Goal: Task Accomplishment & Management: Manage account settings

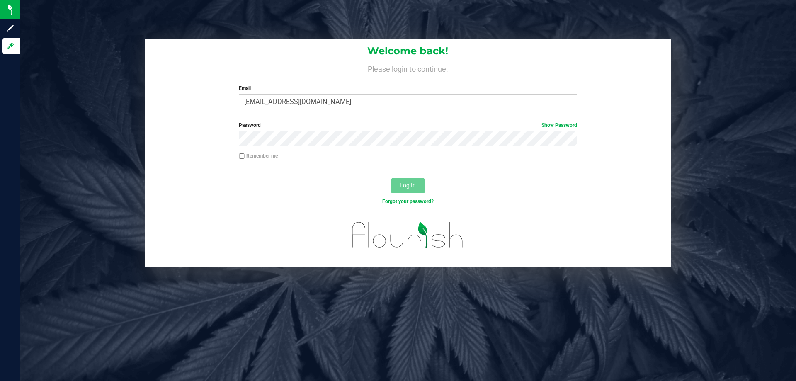
type input "jfrace@liveparallel.com"
click at [359, 137] on div "Password Show Password" at bounding box center [407, 133] width 350 height 24
click at [391, 178] on button "Log In" at bounding box center [407, 185] width 33 height 15
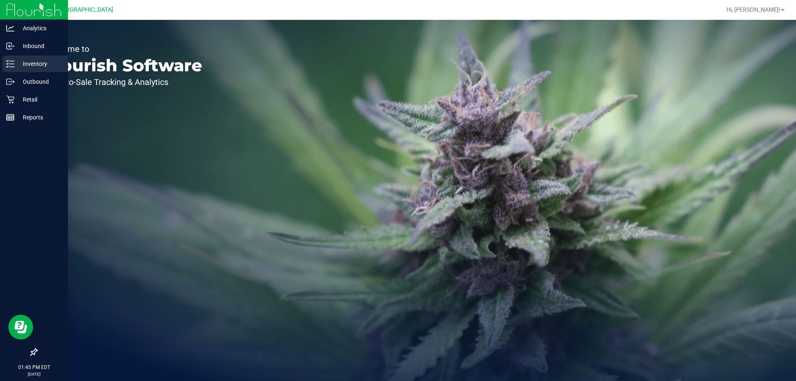
click at [41, 60] on p "Inventory" at bounding box center [40, 64] width 50 height 10
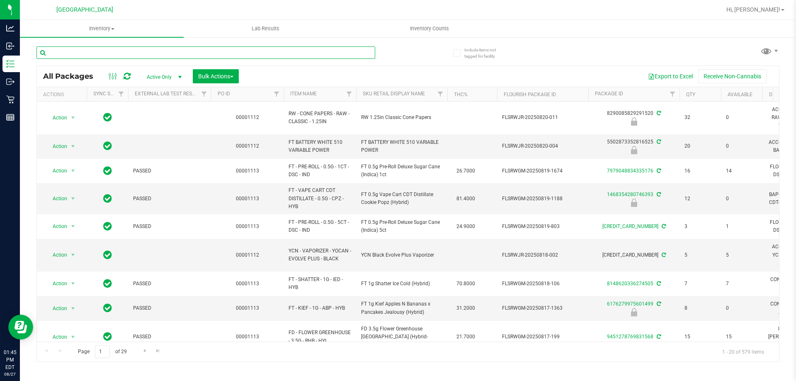
click at [106, 50] on input "text" at bounding box center [205, 52] width 339 height 12
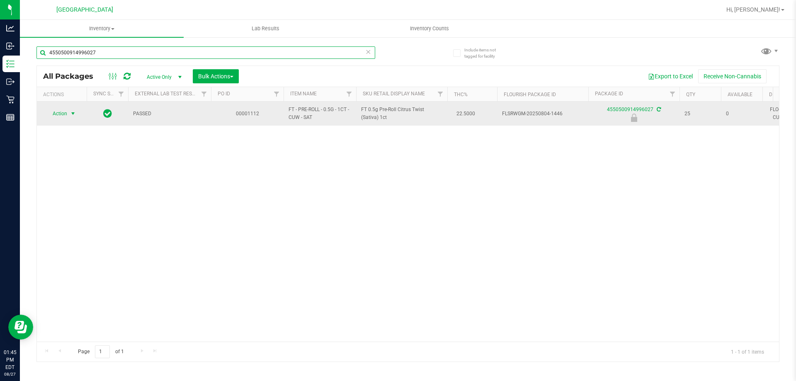
type input "4550500914996027"
click at [61, 113] on span "Action" at bounding box center [56, 114] width 22 height 12
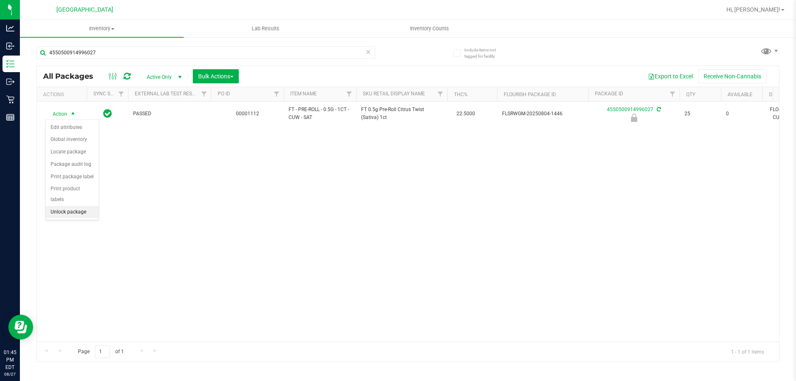
click at [86, 206] on li "Unlock package" at bounding box center [72, 212] width 53 height 12
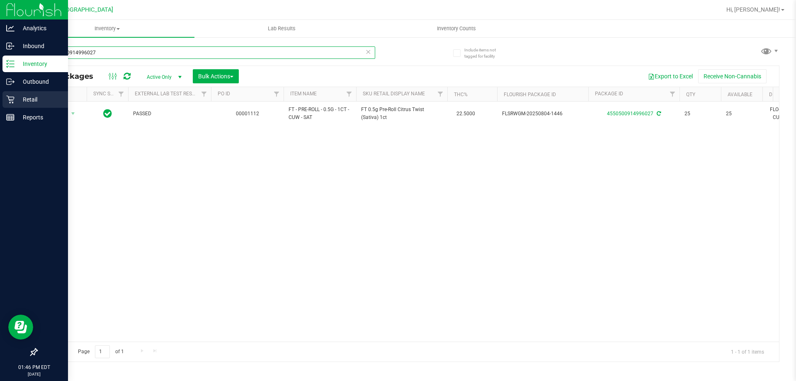
drag, startPoint x: 125, startPoint y: 52, endPoint x: 0, endPoint y: 99, distance: 133.1
click at [0, 99] on div "Analytics Inbound Inventory Outbound Retail Reports 01:46 PM EDT 08/27/2025 08/…" at bounding box center [398, 190] width 796 height 381
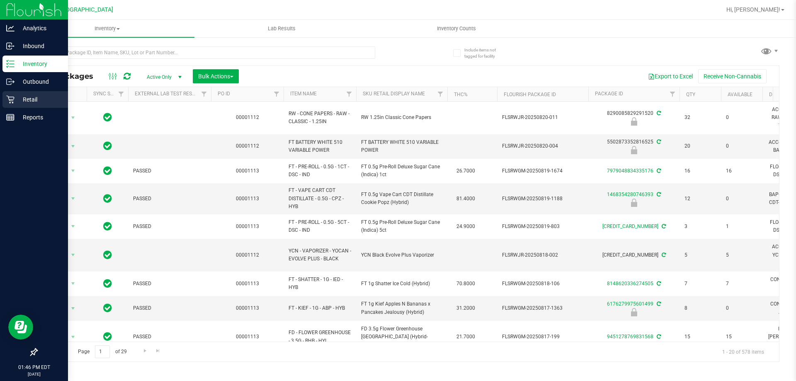
click at [26, 99] on p "Retail" at bounding box center [40, 99] width 50 height 10
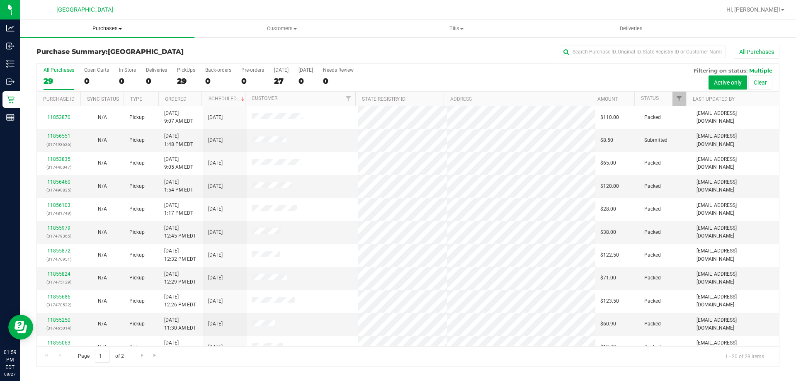
click at [109, 29] on span "Purchases" at bounding box center [107, 28] width 174 height 7
click at [47, 58] on span "Fulfillment" at bounding box center [45, 59] width 51 height 7
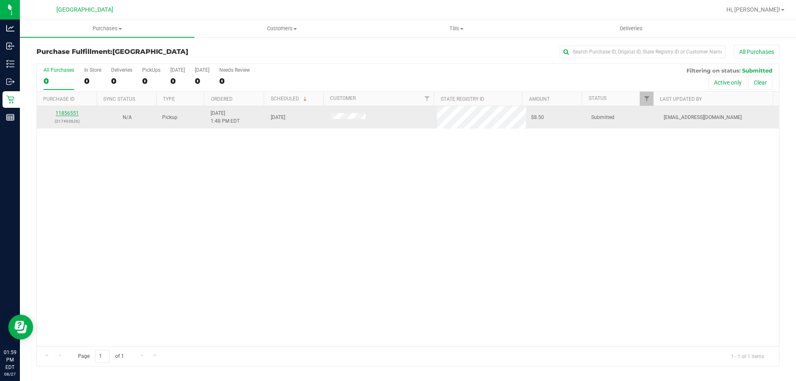
click at [67, 115] on link "11856551" at bounding box center [67, 113] width 23 height 6
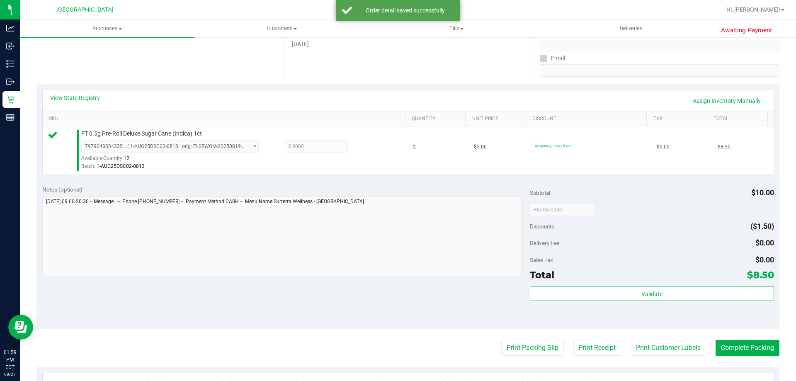
scroll to position [144, 0]
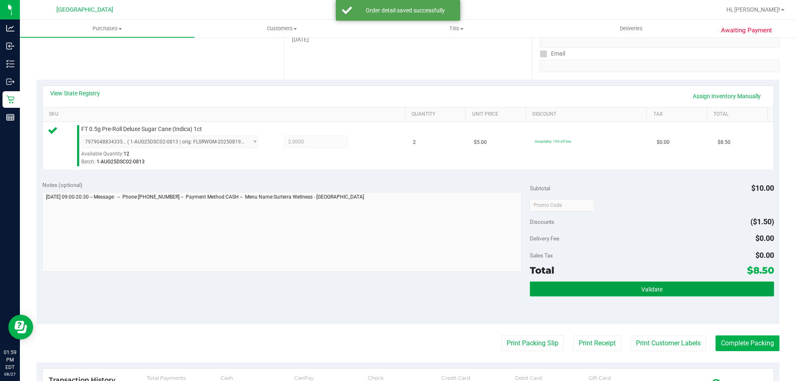
click at [653, 291] on span "Validate" at bounding box center [651, 289] width 21 height 7
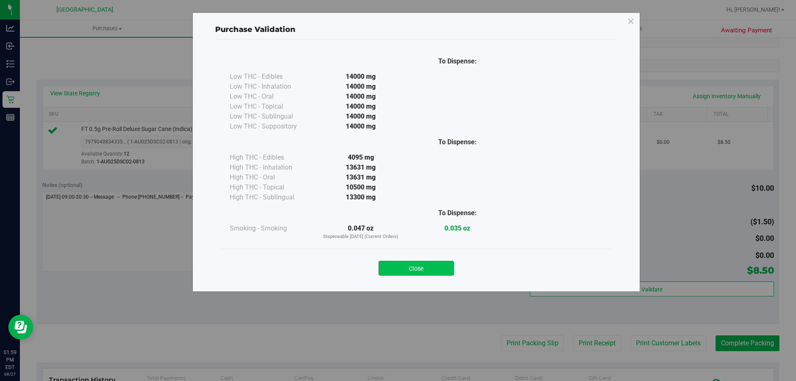
click at [421, 271] on button "Close" at bounding box center [415, 268] width 75 height 15
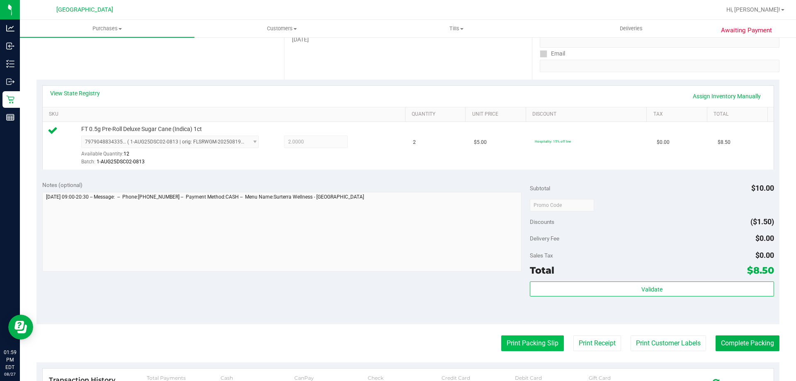
click at [523, 341] on button "Print Packing Slip" at bounding box center [532, 343] width 63 height 16
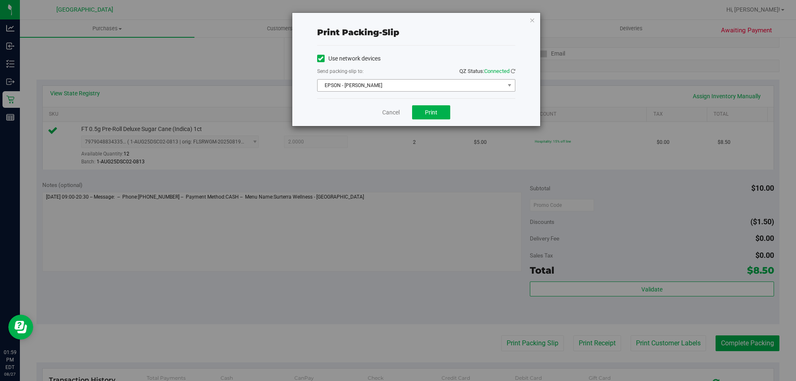
click at [394, 82] on span "EPSON - JYPSI" at bounding box center [410, 86] width 187 height 12
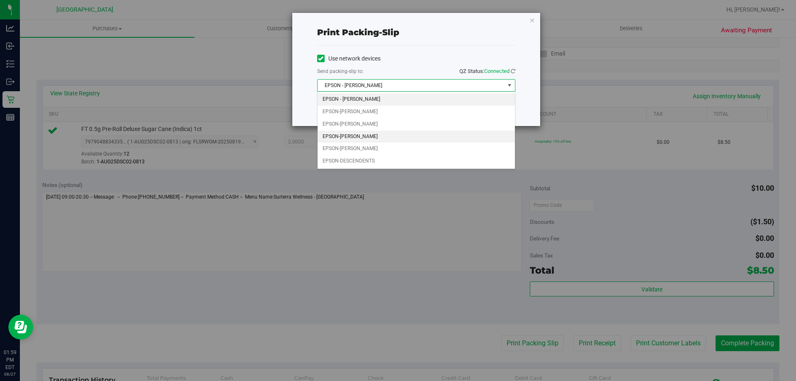
click at [363, 135] on li "EPSON-DENNIS-COMEAU" at bounding box center [415, 137] width 197 height 12
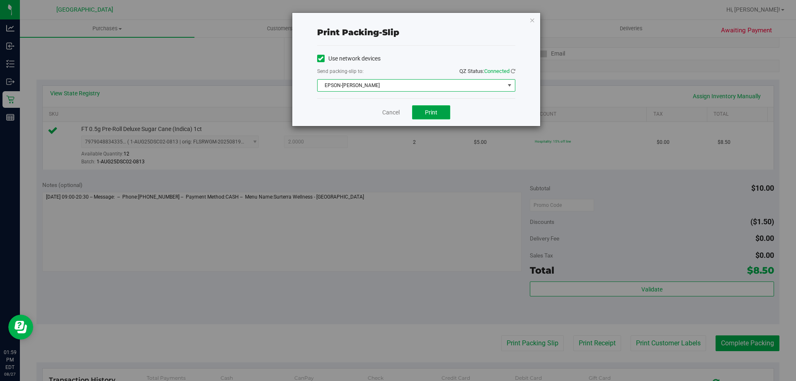
click at [428, 115] on span "Print" at bounding box center [431, 112] width 12 height 7
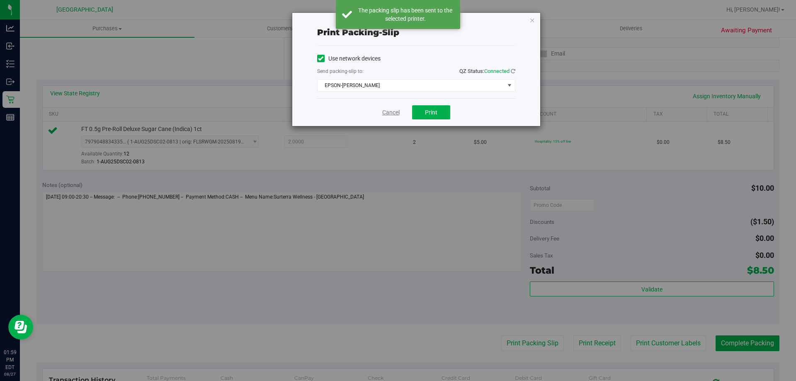
click at [388, 111] on link "Cancel" at bounding box center [390, 112] width 17 height 9
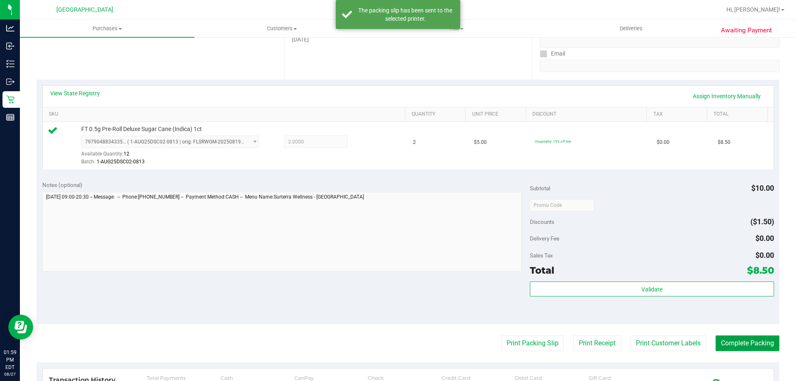
click at [743, 348] on button "Complete Packing" at bounding box center [747, 343] width 64 height 16
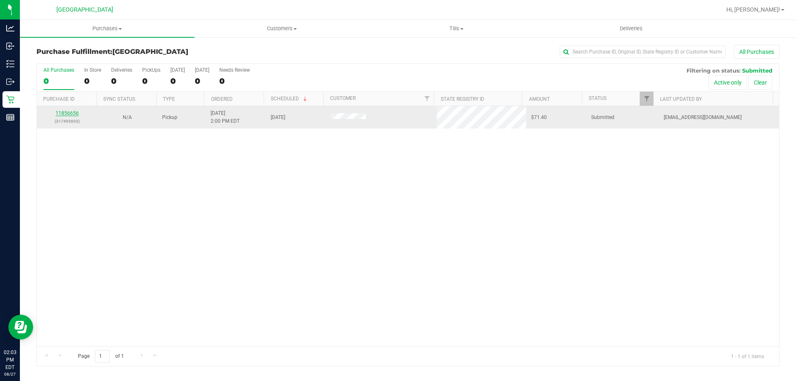
click at [73, 111] on link "11856656" at bounding box center [67, 113] width 23 height 6
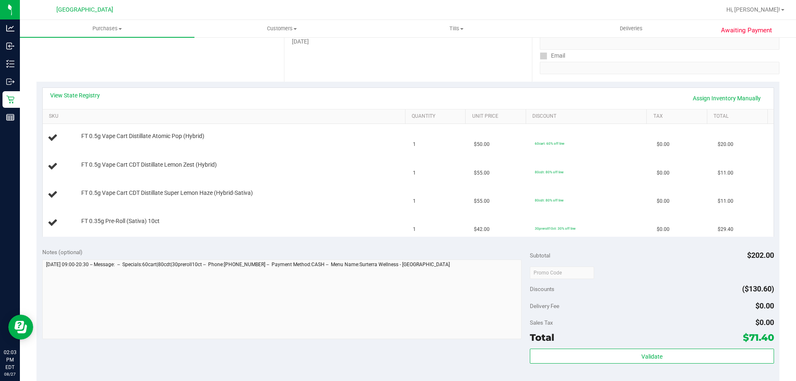
scroll to position [141, 0]
click at [77, 93] on link "View State Registry" at bounding box center [75, 96] width 50 height 8
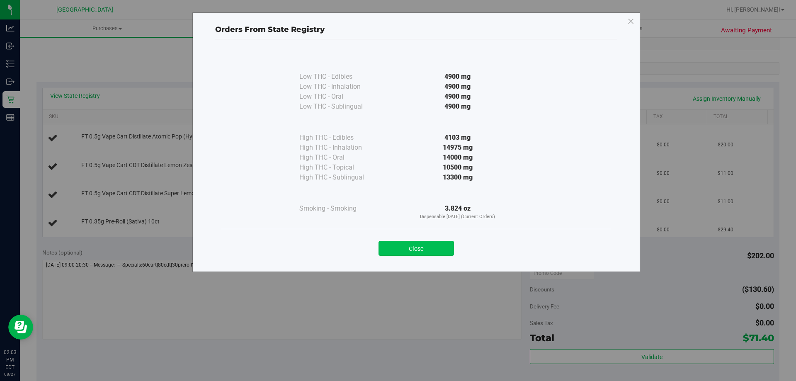
click at [414, 255] on button "Close" at bounding box center [415, 248] width 75 height 15
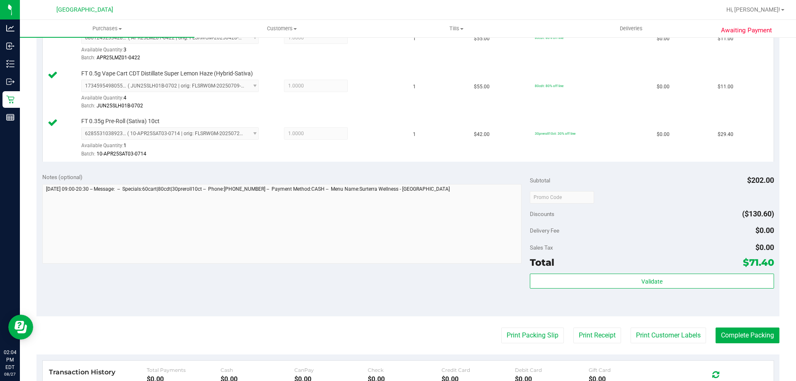
scroll to position [319, 0]
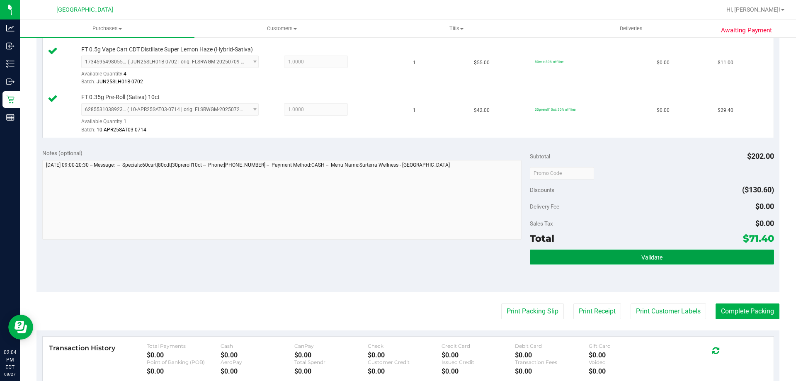
click at [670, 252] on button "Validate" at bounding box center [652, 256] width 244 height 15
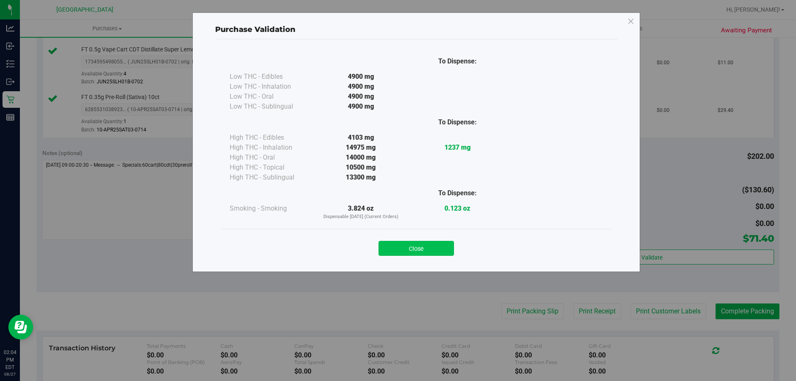
click at [417, 247] on button "Close" at bounding box center [415, 248] width 75 height 15
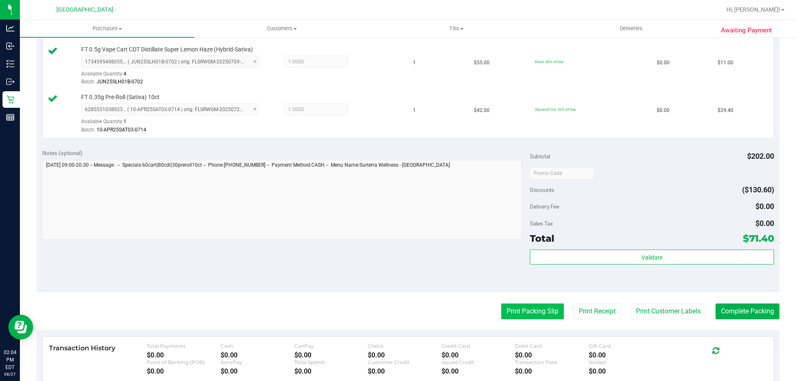
click at [530, 307] on button "Print Packing Slip" at bounding box center [532, 311] width 63 height 16
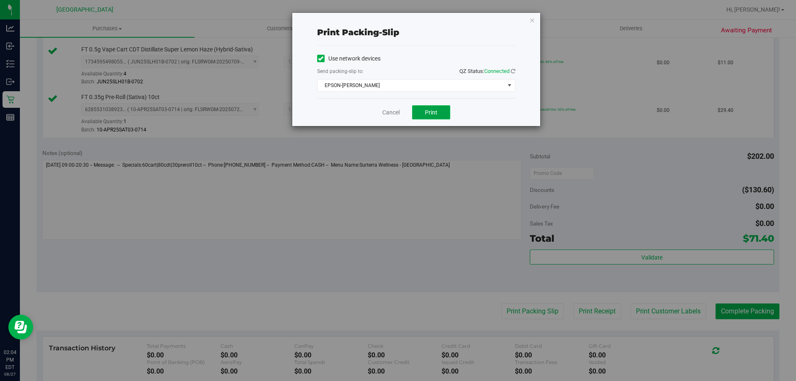
click at [431, 111] on span "Print" at bounding box center [431, 112] width 12 height 7
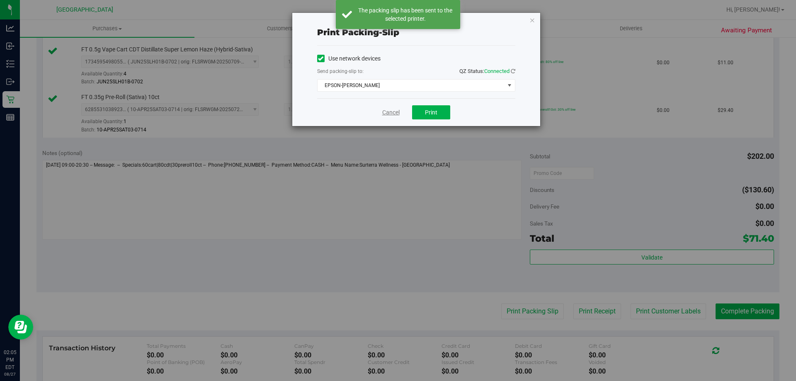
click at [388, 110] on link "Cancel" at bounding box center [390, 112] width 17 height 9
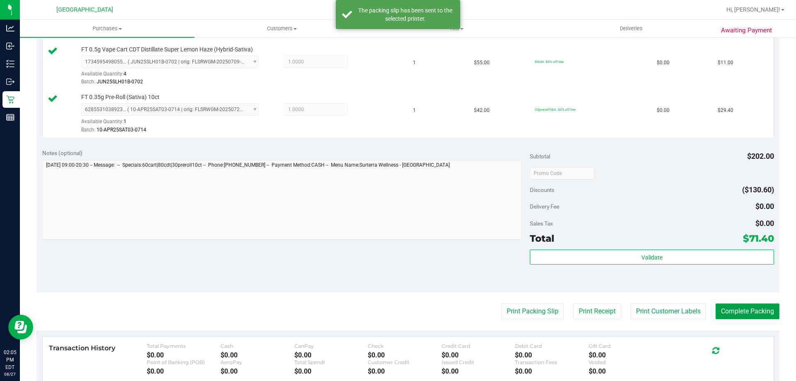
click at [743, 316] on button "Complete Packing" at bounding box center [747, 311] width 64 height 16
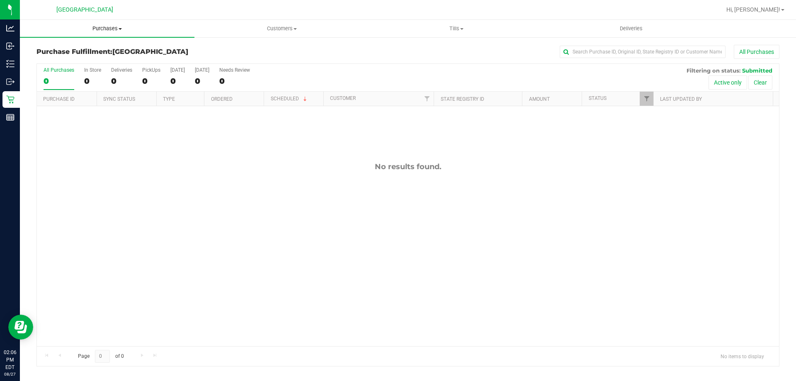
click at [111, 28] on span "Purchases" at bounding box center [107, 28] width 174 height 7
click at [55, 58] on span "Fulfillment" at bounding box center [45, 59] width 51 height 7
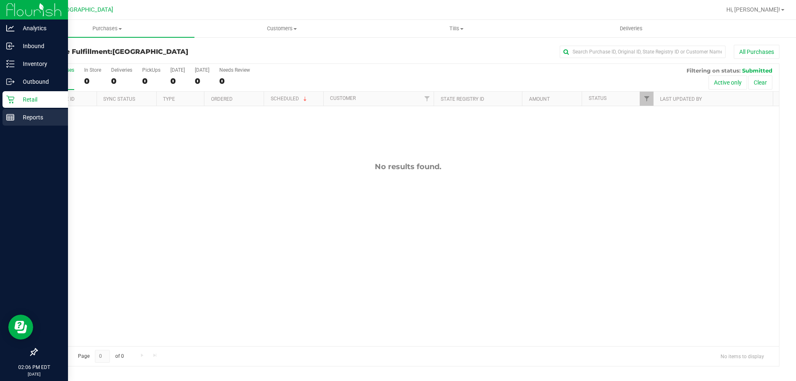
click at [22, 114] on p "Reports" at bounding box center [40, 117] width 50 height 10
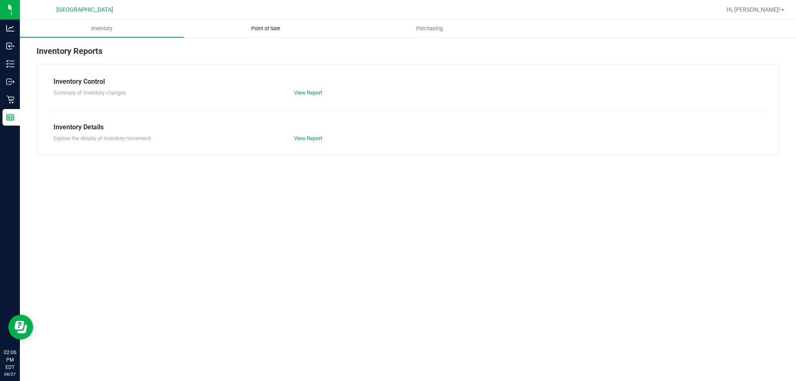
click at [273, 30] on span "Point of Sale" at bounding box center [265, 28] width 51 height 7
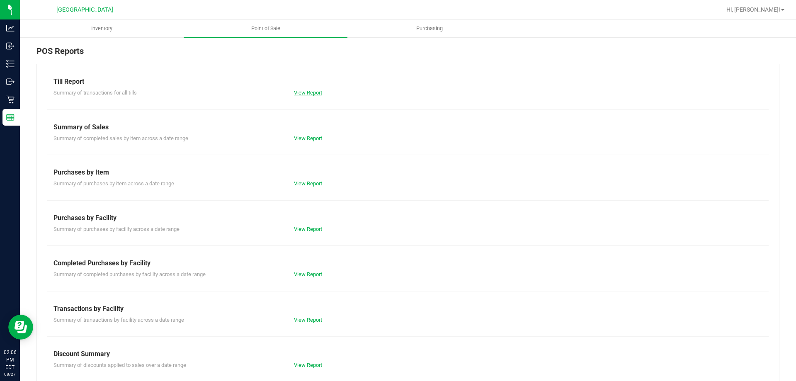
click at [313, 94] on link "View Report" at bounding box center [308, 93] width 28 height 6
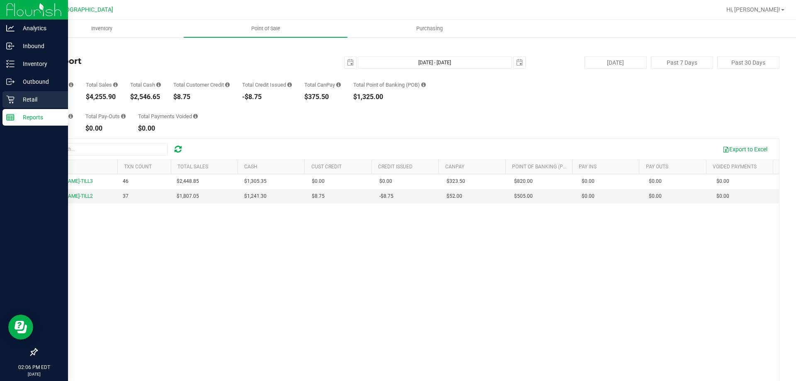
click at [24, 95] on p "Retail" at bounding box center [40, 99] width 50 height 10
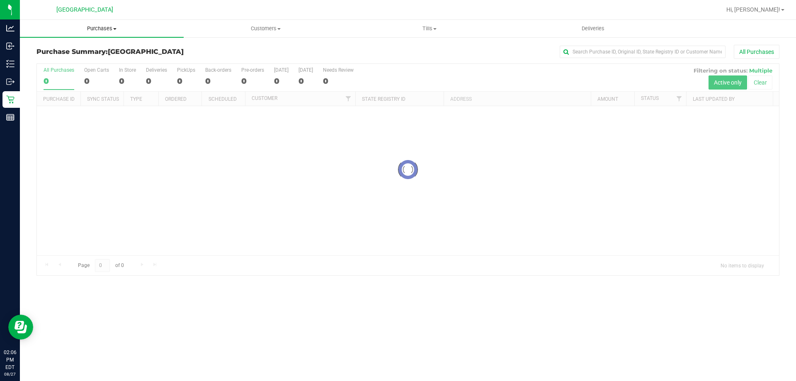
click at [99, 27] on span "Purchases" at bounding box center [102, 28] width 164 height 7
click at [47, 61] on span "Fulfillment" at bounding box center [45, 59] width 51 height 7
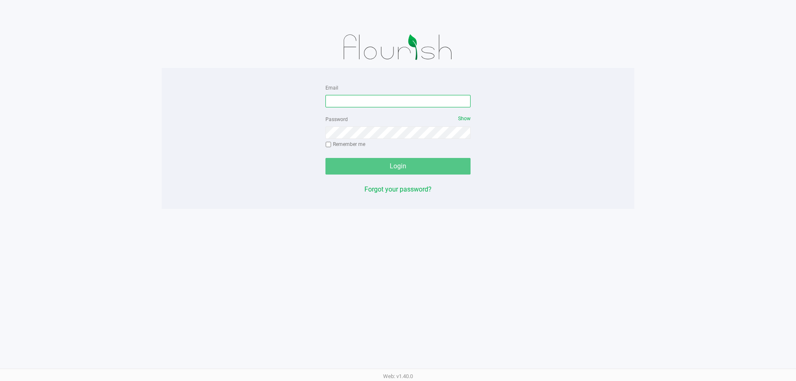
drag, startPoint x: 359, startPoint y: 106, endPoint x: 356, endPoint y: 102, distance: 4.8
click at [359, 105] on input "Email" at bounding box center [397, 101] width 145 height 12
type input "jfrace@liveparallel.com"
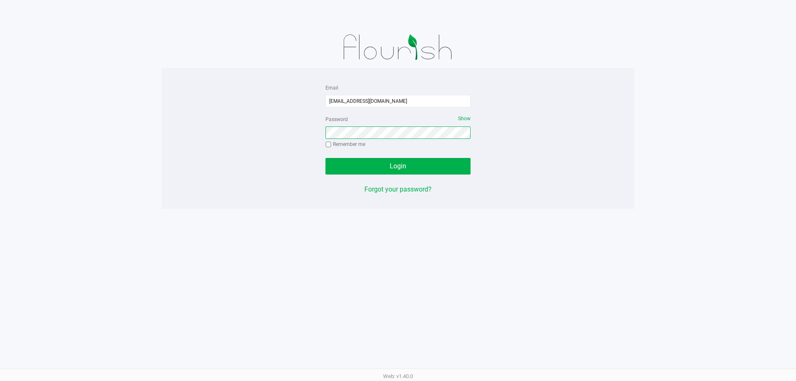
click at [325, 158] on button "Login" at bounding box center [397, 166] width 145 height 17
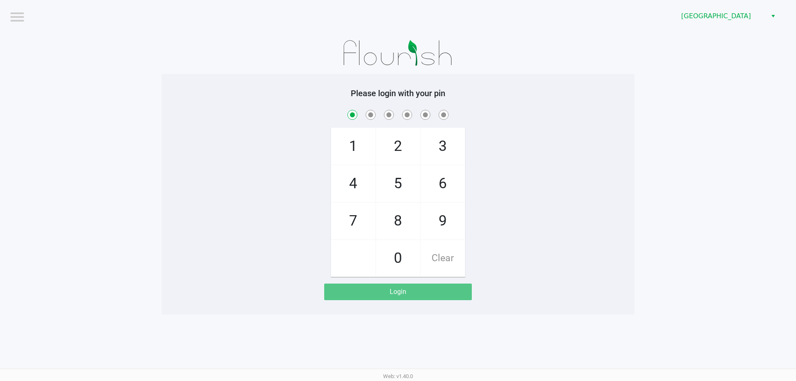
checkbox input "true"
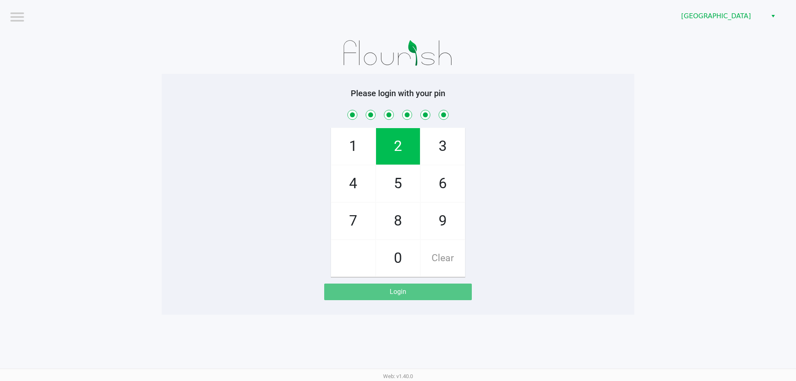
checkbox input "true"
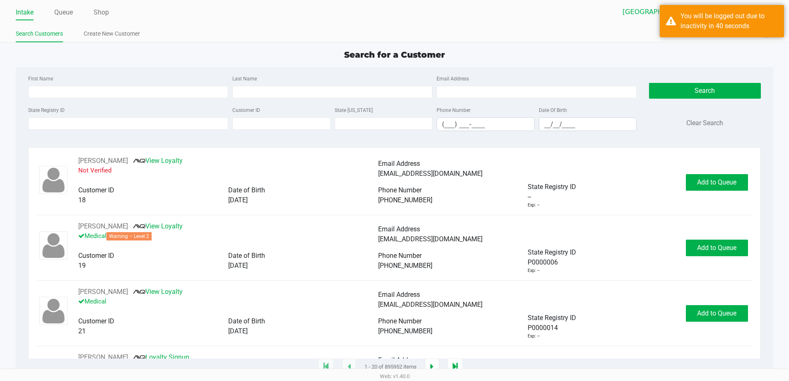
click at [757, 74] on div "Search Clear Search" at bounding box center [705, 105] width 112 height 64
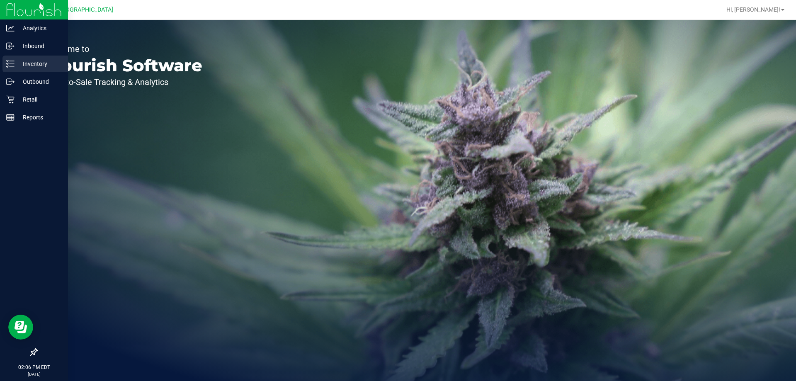
click at [37, 63] on p "Inventory" at bounding box center [40, 64] width 50 height 10
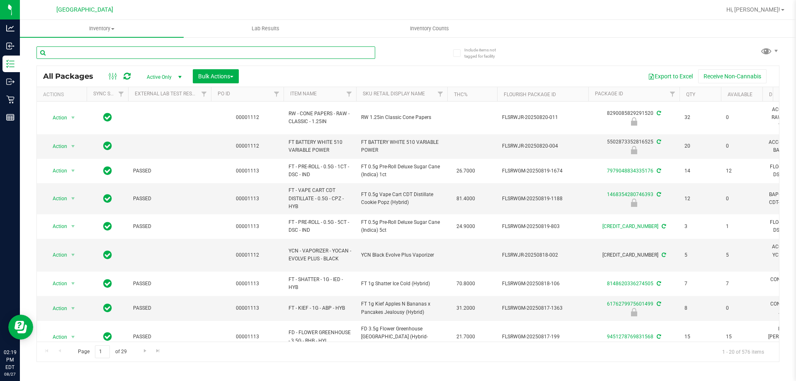
click at [165, 52] on input "text" at bounding box center [205, 52] width 339 height 12
type input "ddf"
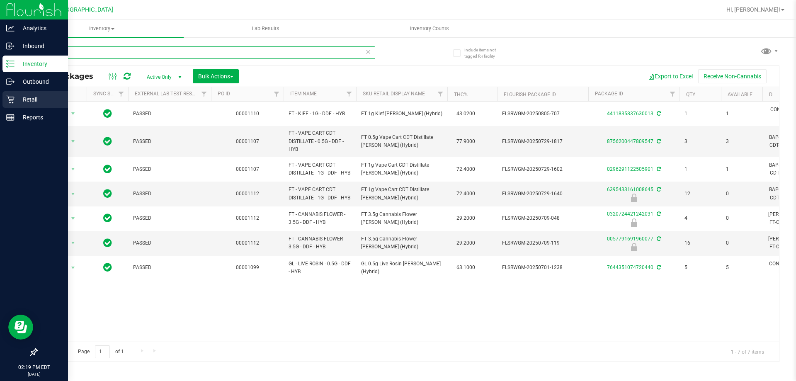
drag, startPoint x: 92, startPoint y: 51, endPoint x: 4, endPoint y: 99, distance: 99.9
click at [0, 95] on div "Analytics Inbound Inventory Outbound Retail Reports 02:19 PM EDT 08/27/2025 08/…" at bounding box center [398, 190] width 796 height 381
click at [0, 95] on link "Retail" at bounding box center [34, 100] width 68 height 18
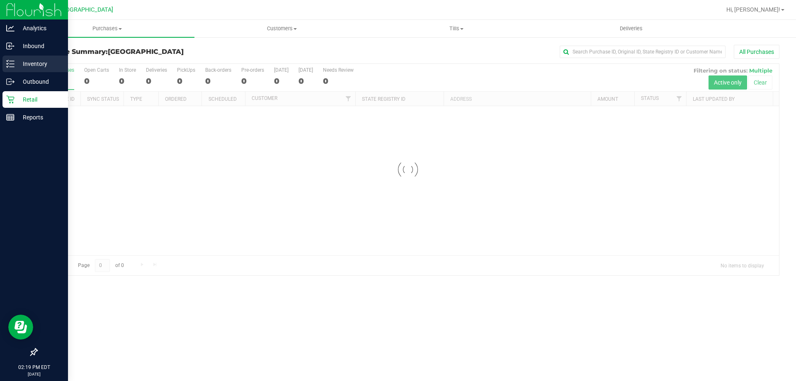
click at [46, 62] on p "Inventory" at bounding box center [40, 64] width 50 height 10
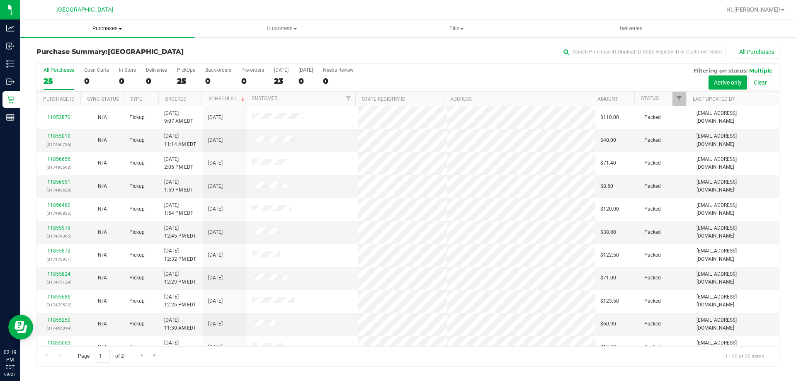
drag, startPoint x: 102, startPoint y: 29, endPoint x: 85, endPoint y: 51, distance: 27.5
click at [102, 29] on span "Purchases" at bounding box center [107, 28] width 174 height 7
click at [75, 58] on li "Fulfillment" at bounding box center [107, 60] width 174 height 10
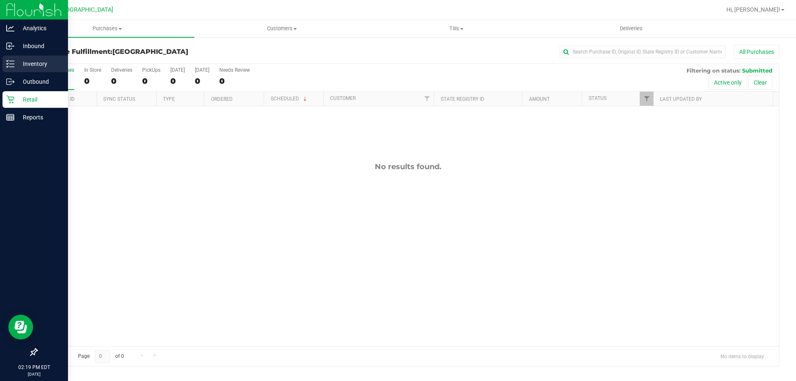
click at [18, 67] on p "Inventory" at bounding box center [40, 64] width 50 height 10
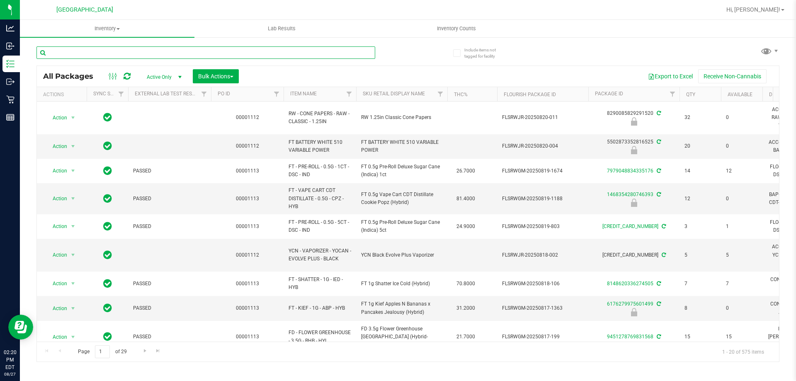
click at [155, 56] on input "text" at bounding box center [205, 52] width 339 height 12
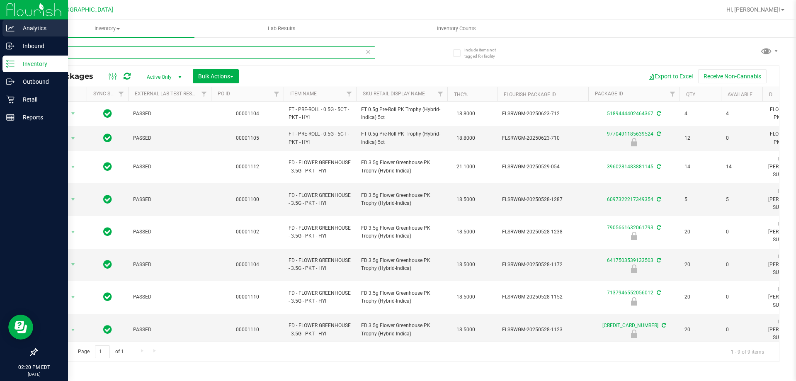
drag, startPoint x: 118, startPoint y: 56, endPoint x: 0, endPoint y: 32, distance: 120.6
click at [0, 32] on div "Analytics Inbound Inventory Outbound Retail Reports 02:20 PM EDT 08/27/2025 08/…" at bounding box center [398, 190] width 796 height 381
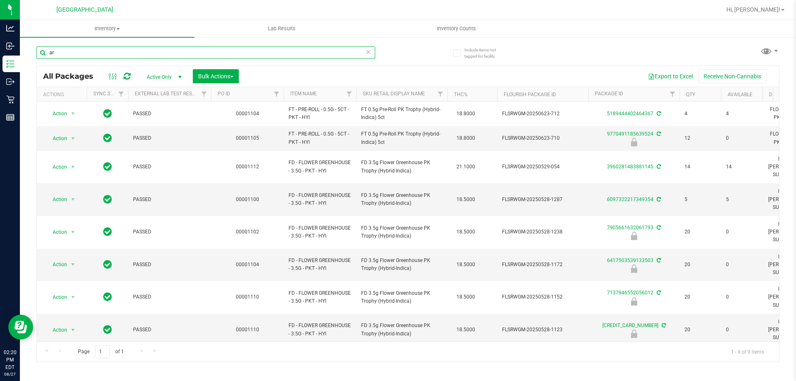
type input "a"
type input "srh"
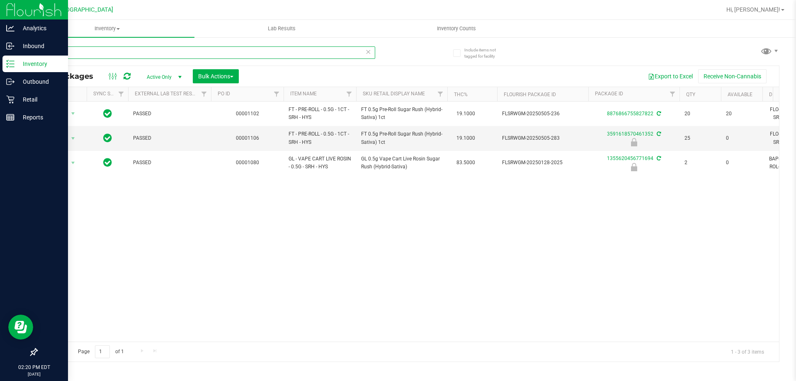
drag, startPoint x: 93, startPoint y: 53, endPoint x: 0, endPoint y: 13, distance: 101.3
click at [0, 28] on div "Analytics Inbound Inventory Outbound Retail Reports 02:20 PM EDT 08/27/2025 08/…" at bounding box center [398, 190] width 796 height 381
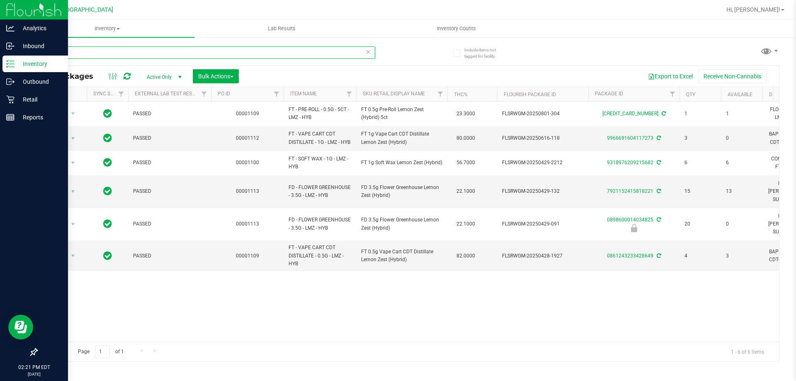
type input "l"
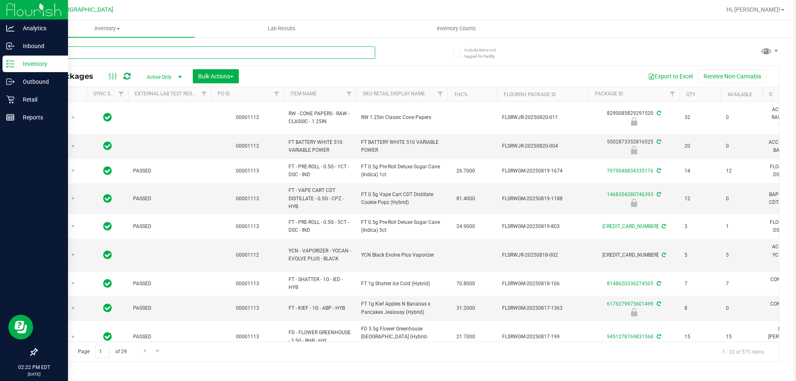
type input "dda"
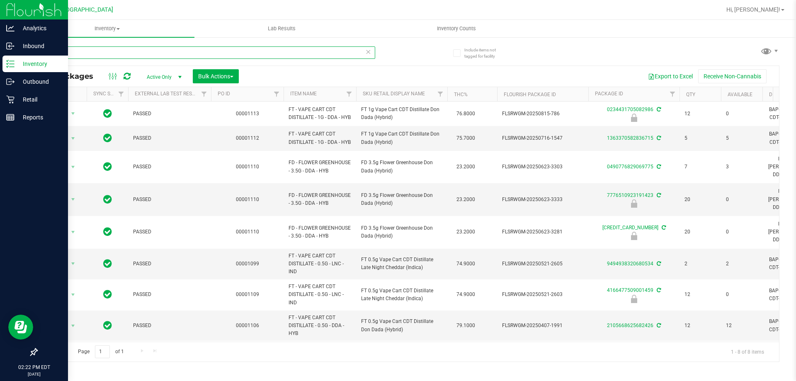
drag, startPoint x: 180, startPoint y: 56, endPoint x: 0, endPoint y: 9, distance: 186.4
click at [0, 13] on div "Analytics Inbound Inventory Outbound Retail Reports 02:22 PM EDT 08/27/2025 08/…" at bounding box center [398, 190] width 796 height 381
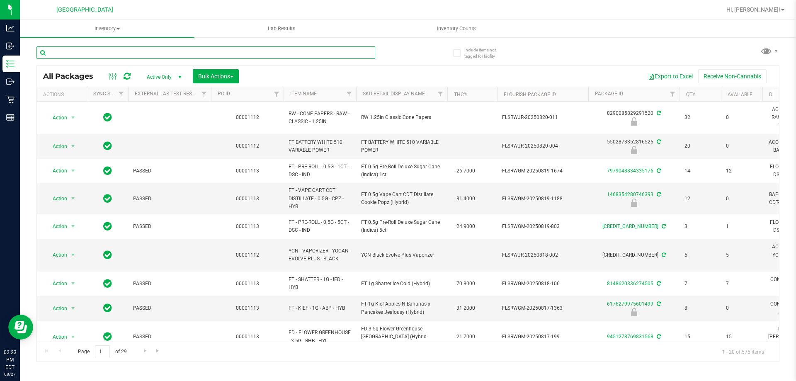
click at [109, 54] on input "text" at bounding box center [205, 52] width 339 height 12
